Goal: Find specific page/section: Find specific page/section

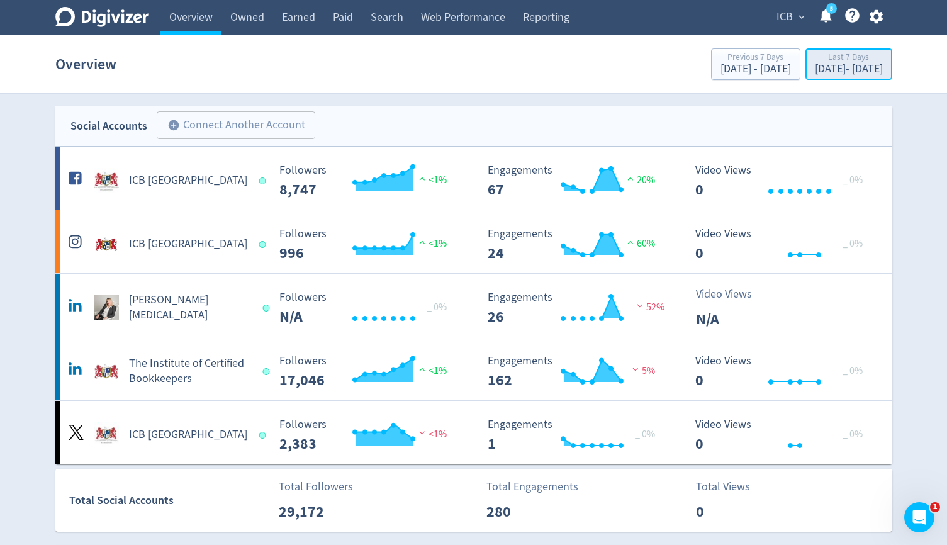
click at [820, 74] on div "[DATE] - [DATE]" at bounding box center [849, 69] width 68 height 11
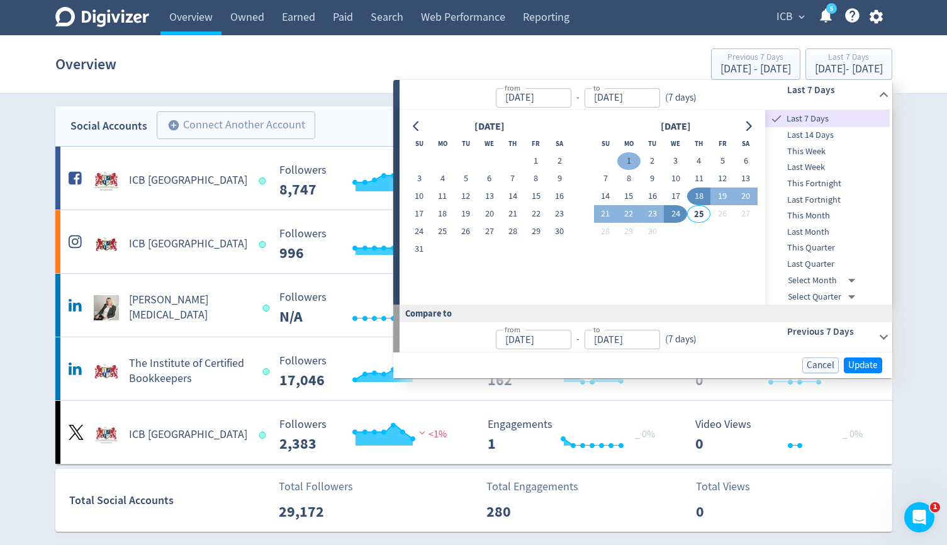
click at [625, 161] on button "1" at bounding box center [628, 161] width 23 height 18
type input "[DATE]"
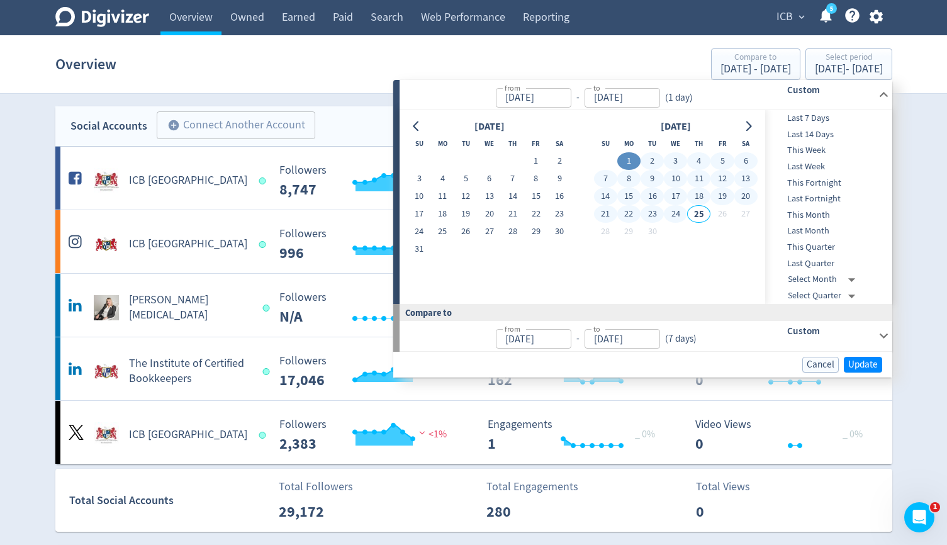
click at [670, 217] on button "24" at bounding box center [675, 214] width 23 height 18
type input "[DATE]"
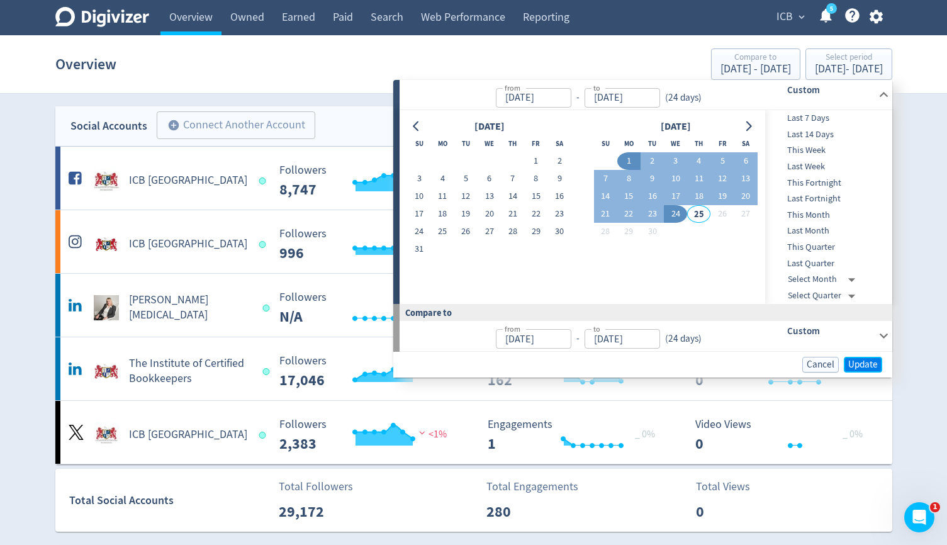
click at [852, 361] on span "Update" at bounding box center [863, 364] width 30 height 9
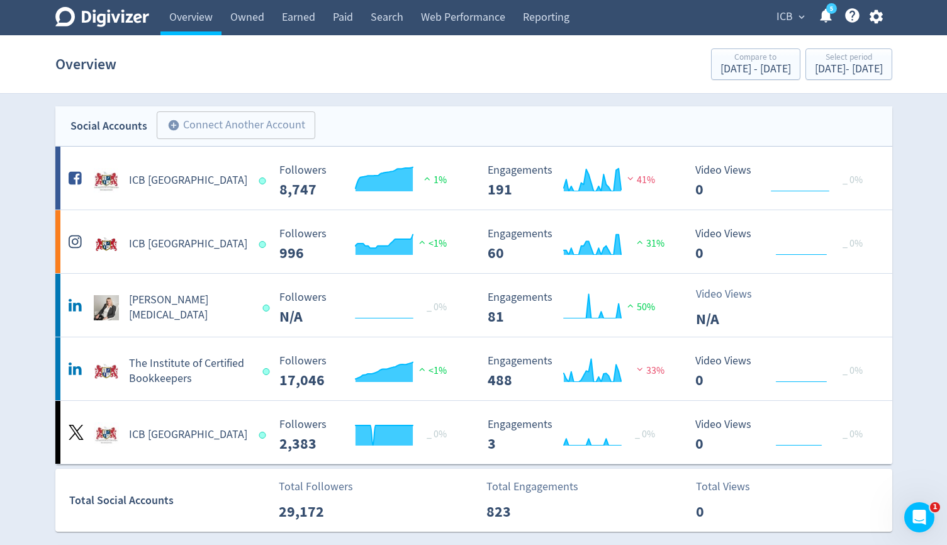
click at [798, 25] on button "ICB expand_more" at bounding box center [790, 17] width 36 height 20
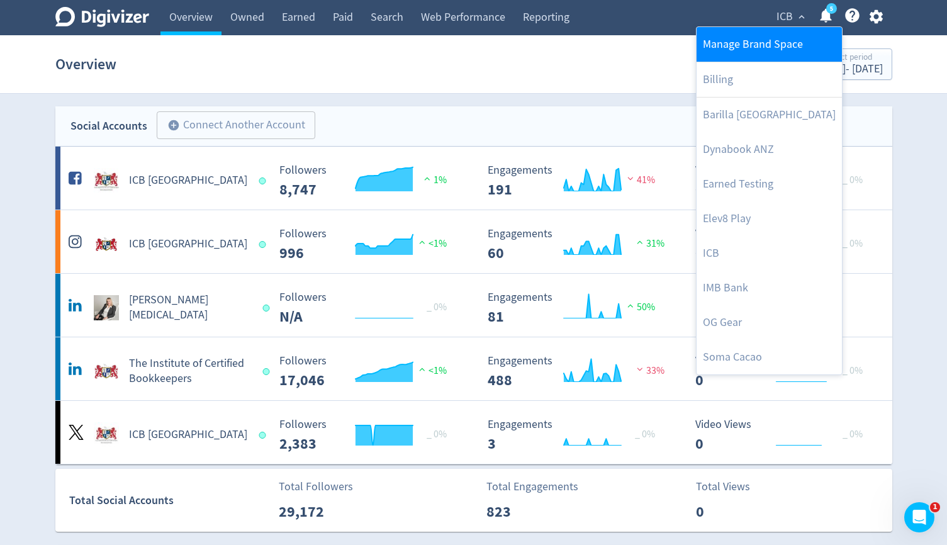
click at [796, 20] on div at bounding box center [473, 272] width 947 height 545
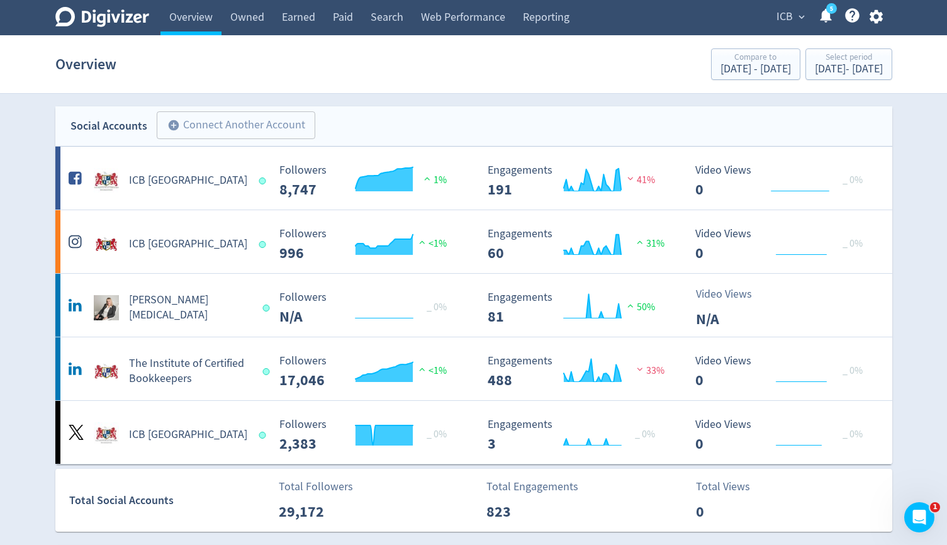
click at [789, 13] on span "ICB" at bounding box center [785, 17] width 16 height 20
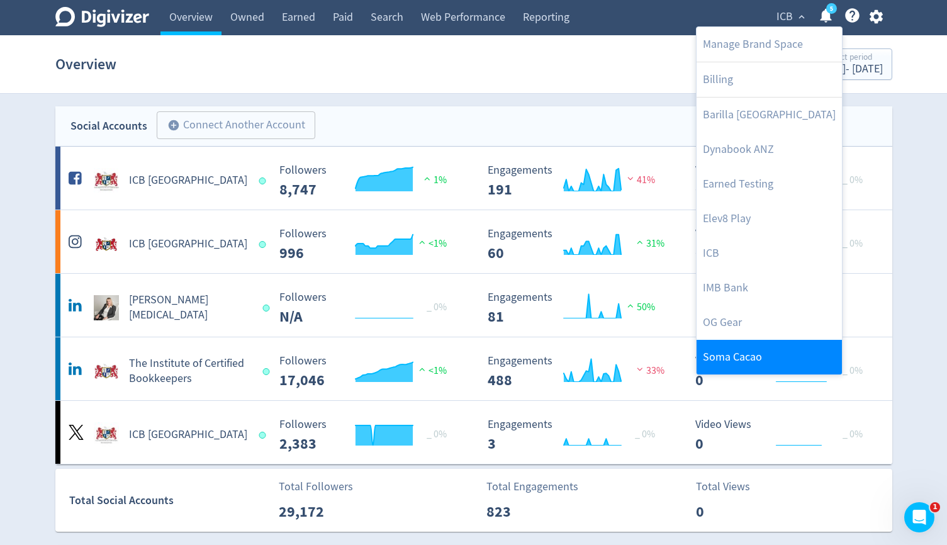
click at [726, 350] on link "Soma Cacao" at bounding box center [769, 357] width 145 height 35
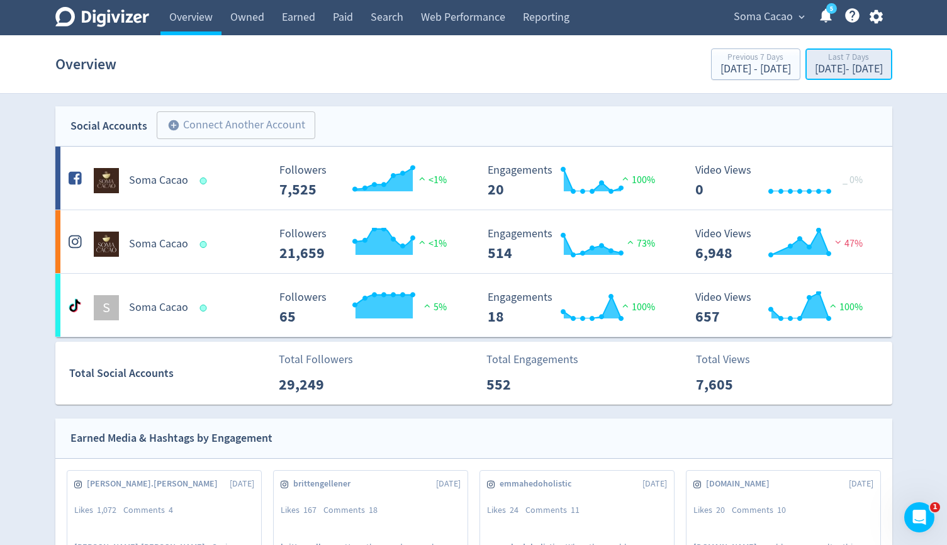
click at [815, 75] on div "[DATE] - [DATE]" at bounding box center [849, 69] width 68 height 11
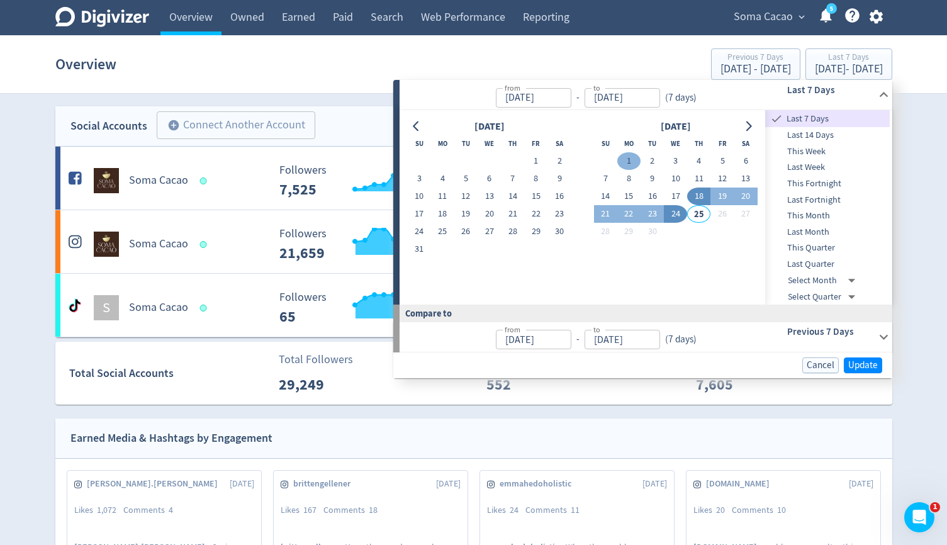
click at [631, 158] on button "1" at bounding box center [628, 161] width 23 height 18
type input "[DATE]"
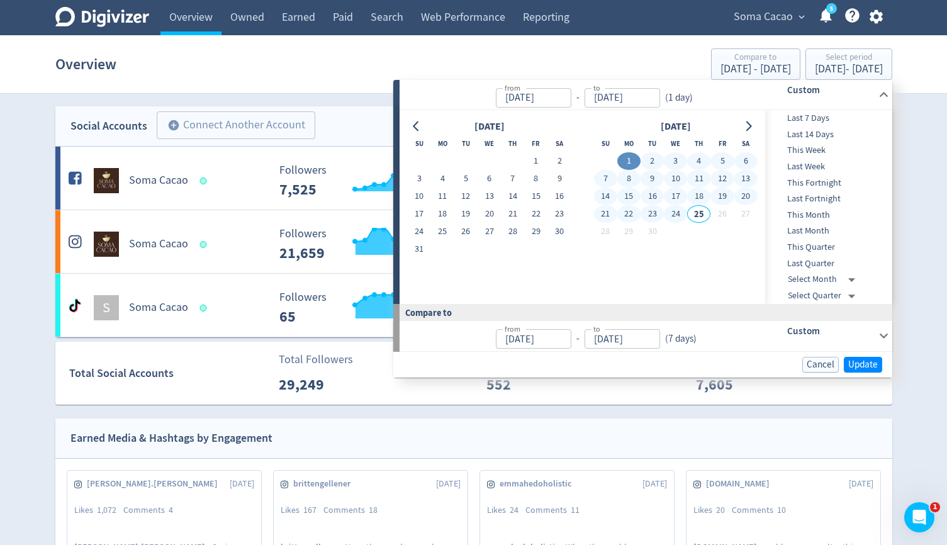
click at [680, 210] on button "24" at bounding box center [675, 214] width 23 height 18
type input "[DATE]"
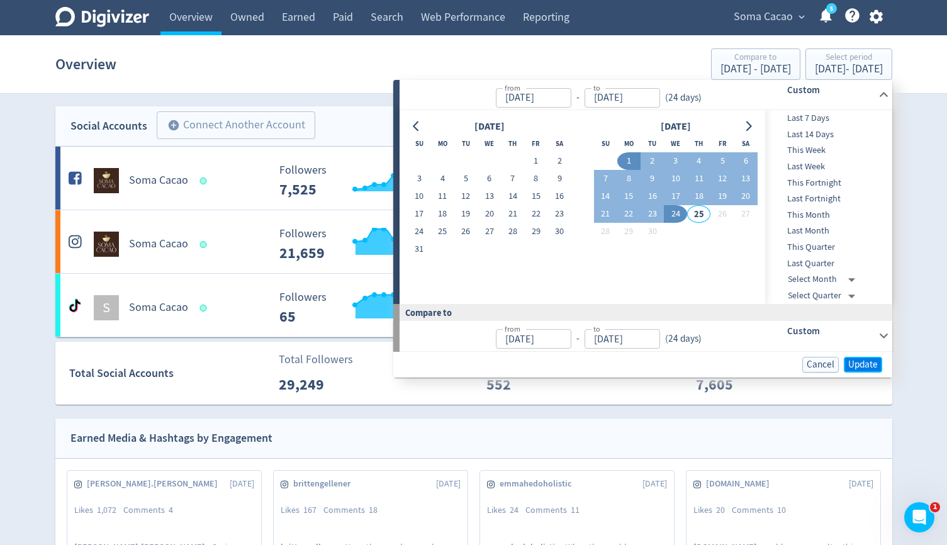
click at [855, 366] on span "Update" at bounding box center [863, 364] width 30 height 9
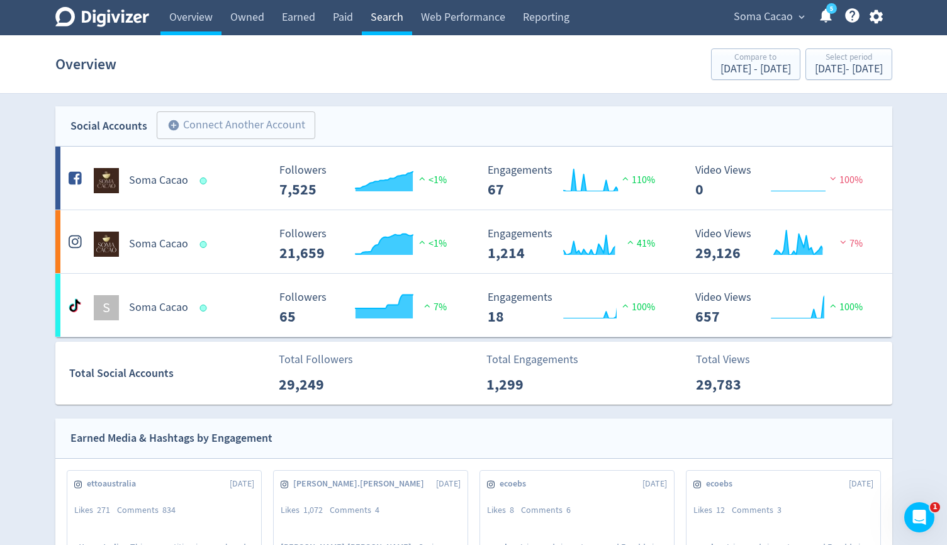
click at [365, 25] on link "Search" at bounding box center [387, 17] width 50 height 35
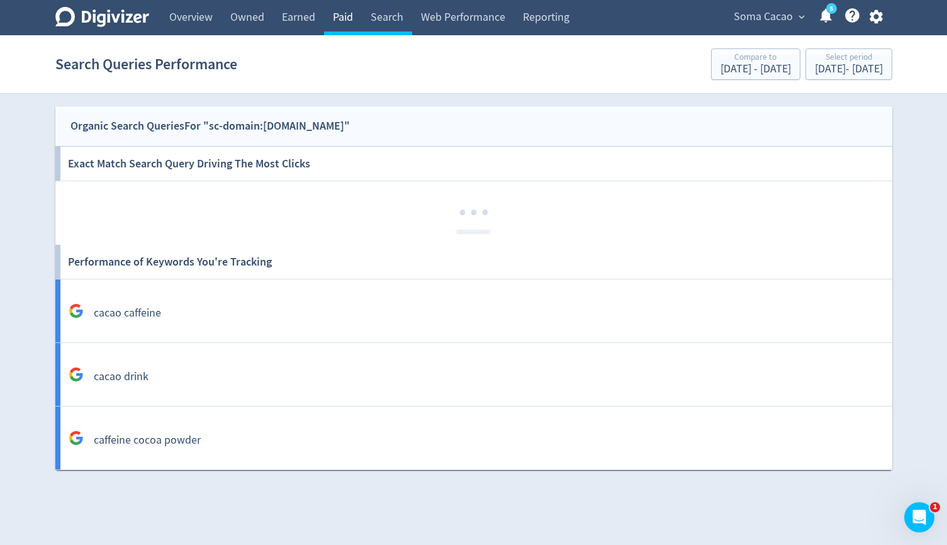
click at [345, 19] on link "Paid" at bounding box center [343, 17] width 38 height 35
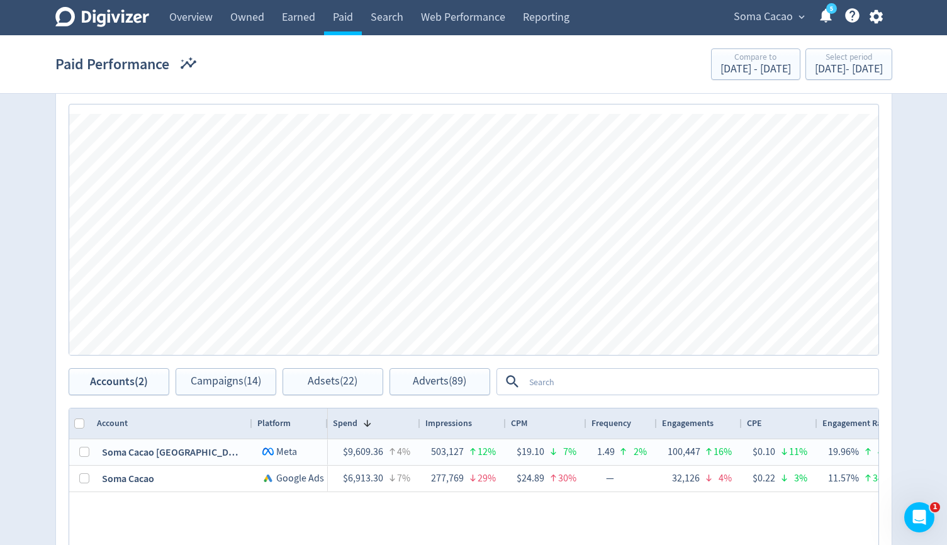
scroll to position [663, 0]
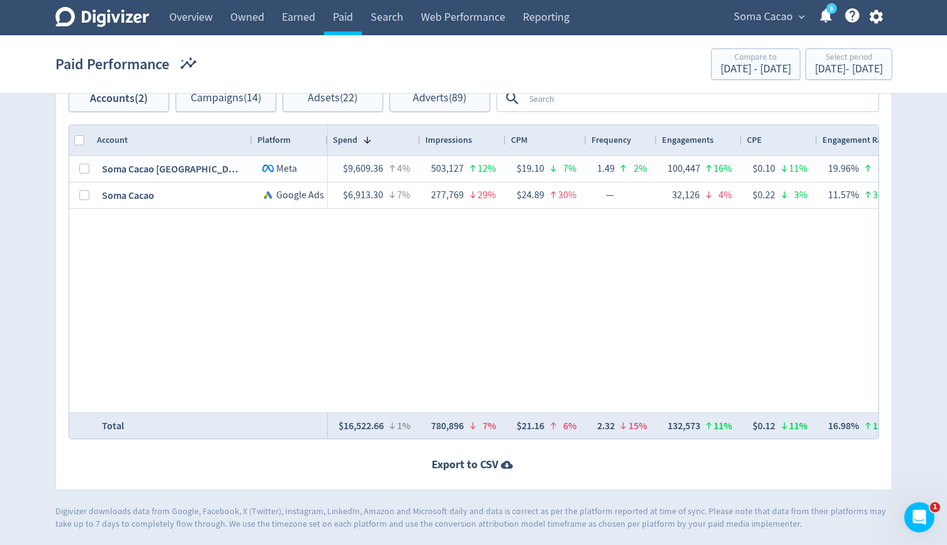
click at [627, 99] on textarea at bounding box center [700, 98] width 353 height 23
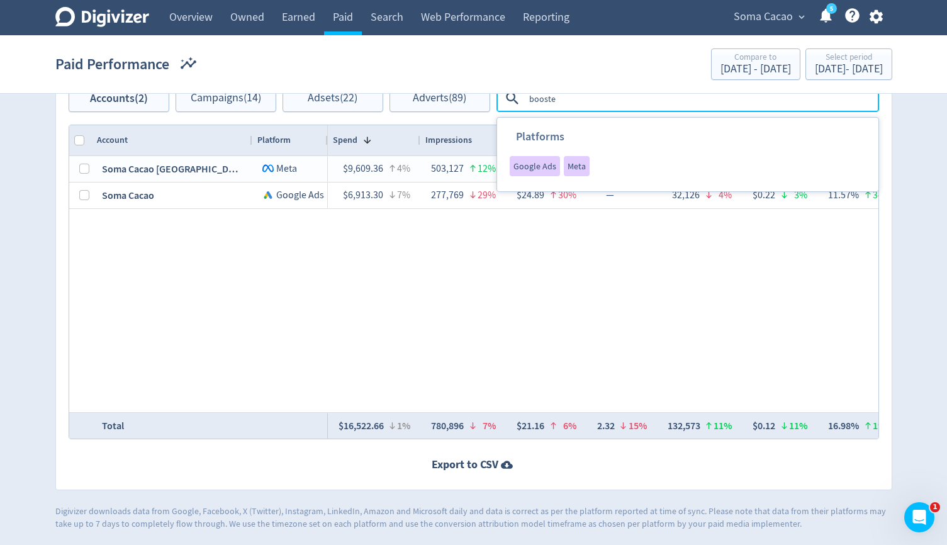
type textarea "boosted"
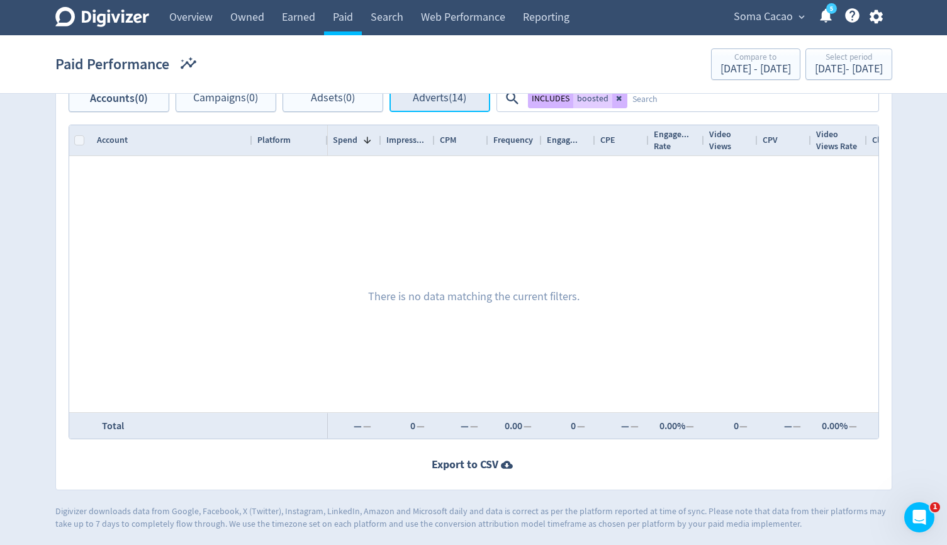
click at [454, 98] on span "Adverts (14)" at bounding box center [440, 99] width 54 height 12
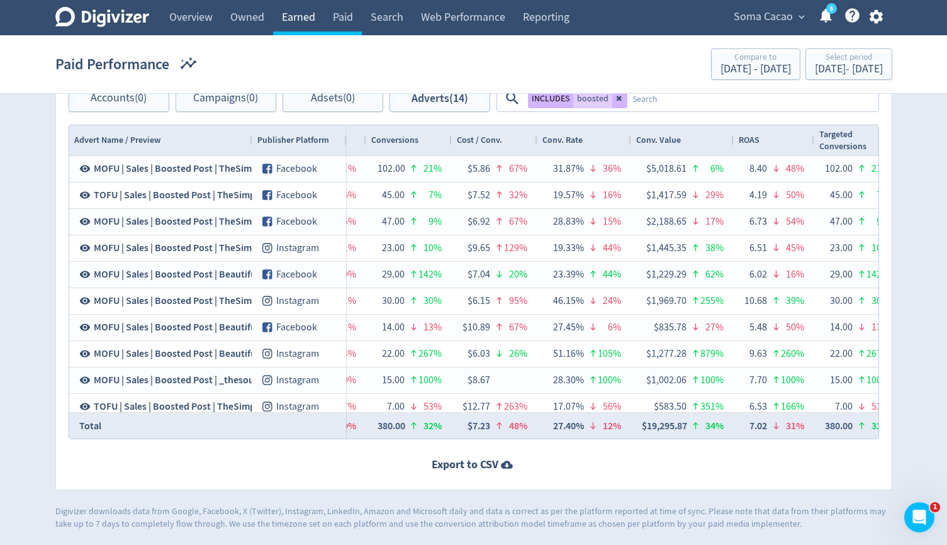
click at [290, 16] on link "Earned" at bounding box center [298, 17] width 51 height 35
